Goal: Transaction & Acquisition: Purchase product/service

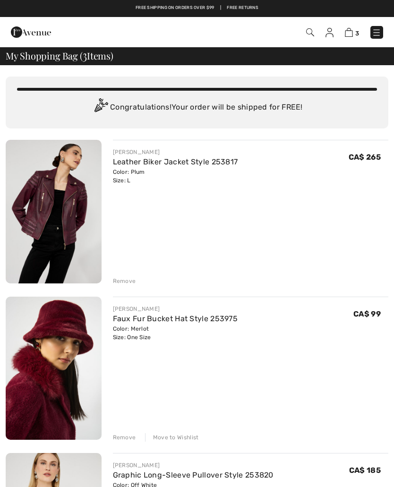
click at [82, 211] on img at bounding box center [54, 211] width 96 height 143
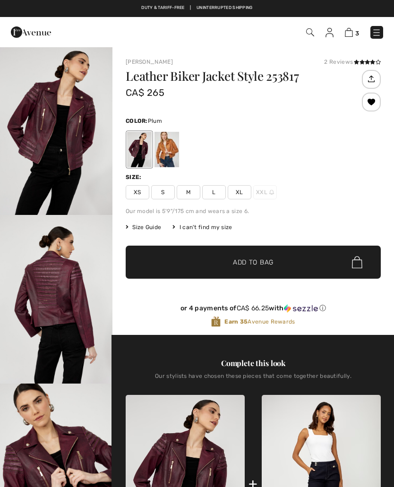
checkbox input "true"
click at [348, 34] on img at bounding box center [349, 32] width 8 height 9
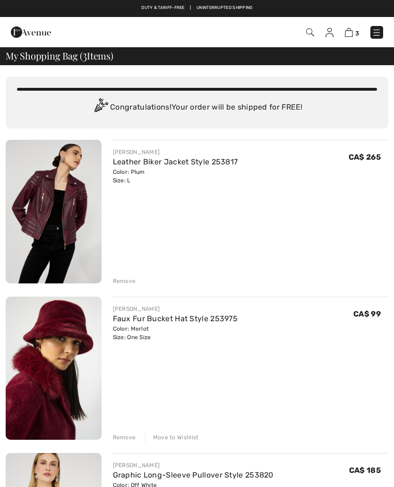
click at [118, 281] on div "Remove" at bounding box center [124, 281] width 23 height 8
